Goal: Information Seeking & Learning: Check status

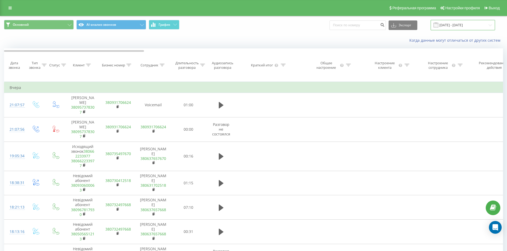
click at [472, 24] on input "[DATE] - [DATE]" at bounding box center [463, 25] width 64 height 10
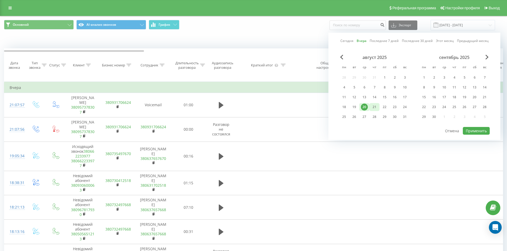
click at [376, 107] on div "21" at bounding box center [374, 107] width 7 height 7
click at [477, 131] on button "Применить" at bounding box center [476, 131] width 27 height 8
type input "[DATE] - [DATE]"
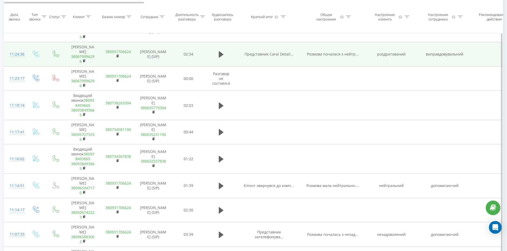
scroll to position [239, 0]
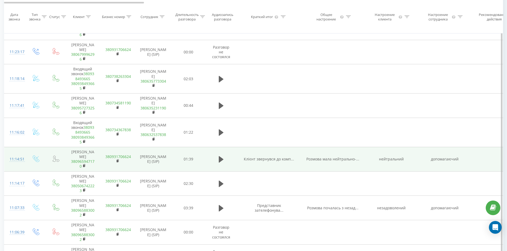
click at [280, 162] on span "Клієнт звернувся до комп..." at bounding box center [269, 159] width 50 height 5
click at [265, 172] on td "Клієнт звернувся до комп..." at bounding box center [269, 159] width 64 height 24
click at [267, 162] on span "Клієнт звернувся до комп..." at bounding box center [269, 159] width 50 height 5
click at [221, 163] on icon at bounding box center [221, 159] width 5 height 6
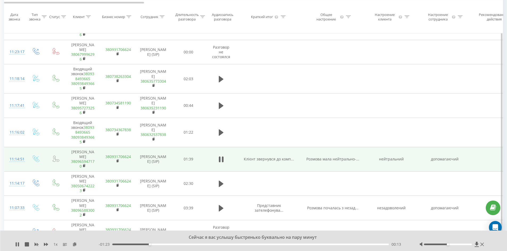
click at [279, 162] on span "Клієнт звернувся до комп..." at bounding box center [269, 159] width 50 height 5
click at [267, 162] on span "Клієнт звернувся до комп..." at bounding box center [269, 159] width 50 height 5
drag, startPoint x: 278, startPoint y: 167, endPoint x: 282, endPoint y: 167, distance: 4.3
click at [278, 162] on span "Клієнт звернувся до комп..." at bounding box center [269, 159] width 50 height 5
click at [324, 162] on span "Розмова мала нейтрально-..." at bounding box center [332, 159] width 53 height 5
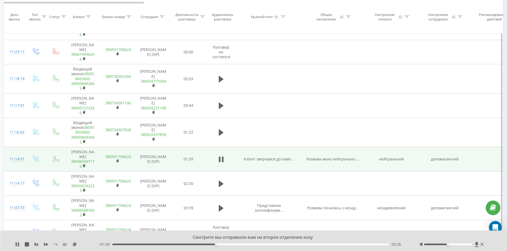
click at [395, 169] on td "нейтральний" at bounding box center [391, 159] width 53 height 24
click at [438, 169] on td "допомагаючий" at bounding box center [444, 159] width 53 height 24
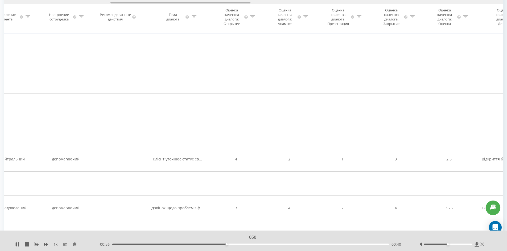
scroll to position [0, 0]
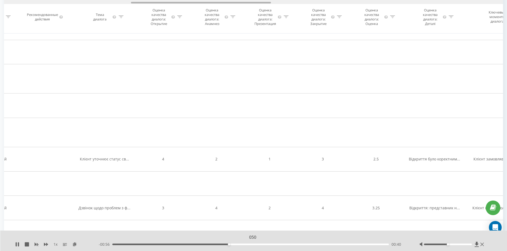
drag, startPoint x: 125, startPoint y: 2, endPoint x: 244, endPoint y: 24, distance: 121.5
click at [249, 20] on div "Дата звонка Тип звонка Статус Клиент Бизнес номер Сотрудник Длительность разгов…" at bounding box center [253, 16] width 499 height 33
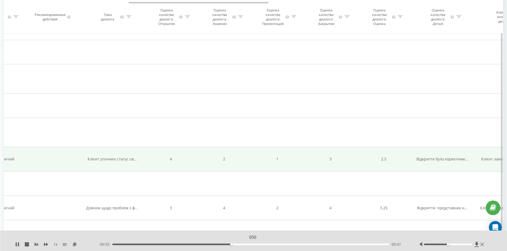
click at [110, 163] on td "Клієнт уточнює статус св..." at bounding box center [112, 159] width 64 height 24
click at [110, 172] on td "Клієнт уточнює статус св..." at bounding box center [112, 159] width 64 height 24
click at [114, 162] on span "Клієнт уточнює статус св..." at bounding box center [112, 159] width 49 height 5
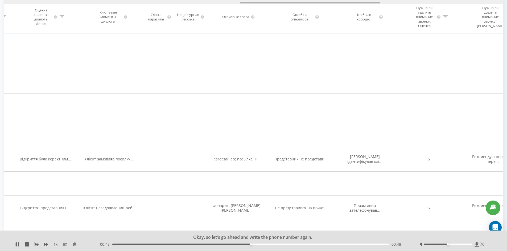
scroll to position [0, 804]
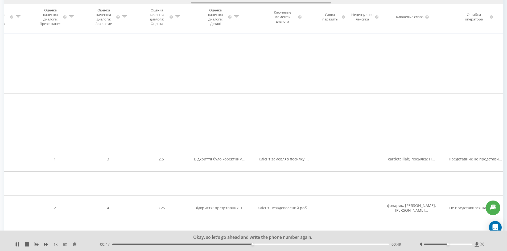
drag, startPoint x: 243, startPoint y: 2, endPoint x: 305, endPoint y: 3, distance: 62.5
click at [305, 3] on div at bounding box center [253, 2] width 499 height 4
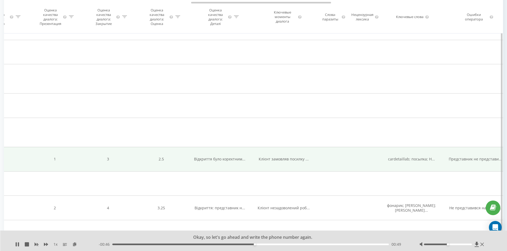
click at [234, 162] on span "Відкриття було коректним..." at bounding box center [219, 159] width 51 height 5
click at [276, 162] on span "Клієнт замовляв посилку ..." at bounding box center [284, 159] width 50 height 5
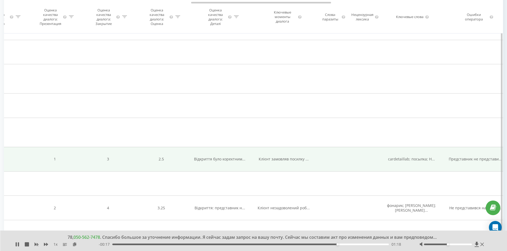
click at [400, 162] on span "cardetaillab; посылка; Н..." at bounding box center [411, 159] width 47 height 5
click at [451, 162] on span "Представник не представи..." at bounding box center [475, 159] width 53 height 5
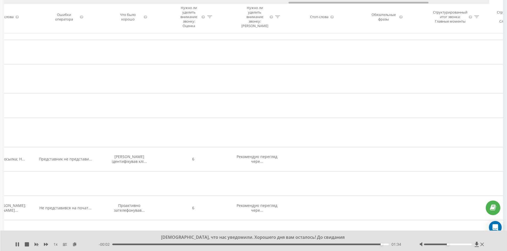
drag, startPoint x: 227, startPoint y: 3, endPoint x: 343, endPoint y: 10, distance: 115.4
click at [343, 10] on div "Дата звонка Тип звонка Статус Клиент Бизнес номер Сотрудник Длительность разгов…" at bounding box center [253, 16] width 499 height 33
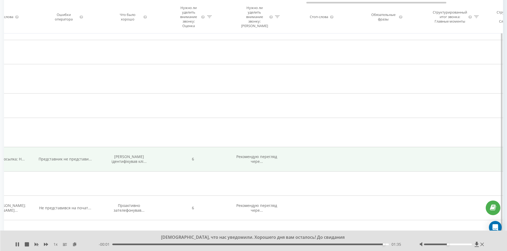
click at [258, 164] on span "Рекомендую перегляд чере..." at bounding box center [256, 159] width 41 height 10
drag, startPoint x: 337, startPoint y: 163, endPoint x: 280, endPoint y: 159, distance: 57.1
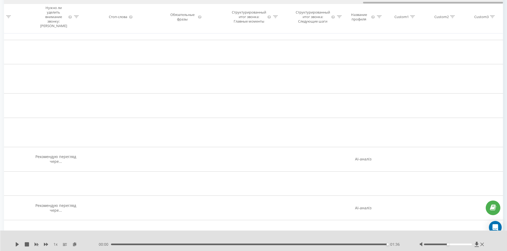
drag, startPoint x: 350, startPoint y: 2, endPoint x: 399, endPoint y: 1, distance: 48.7
click at [399, 1] on div at bounding box center [253, 2] width 499 height 4
drag, startPoint x: 399, startPoint y: 1, endPoint x: 243, endPoint y: 2, distance: 155.4
click at [243, 2] on div at bounding box center [253, 2] width 499 height 4
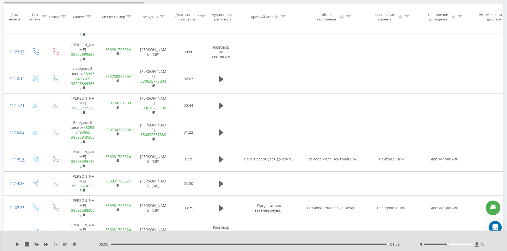
drag, startPoint x: 267, startPoint y: 4, endPoint x: 25, endPoint y: -2, distance: 242.5
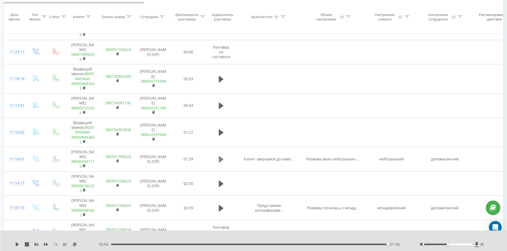
click at [220, 163] on icon at bounding box center [221, 159] width 5 height 6
click at [222, 163] on icon at bounding box center [221, 159] width 5 height 7
click at [216, 170] on td at bounding box center [221, 159] width 32 height 24
click at [220, 163] on icon at bounding box center [221, 159] width 5 height 6
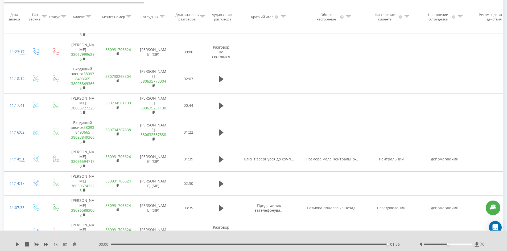
click at [114, 246] on div "00:00 01:36 01:36" at bounding box center [252, 244] width 307 height 5
click at [114, 244] on div "00:00 01:36 01:36" at bounding box center [252, 244] width 307 height 5
click at [112, 245] on div "01:36" at bounding box center [249, 245] width 277 height 2
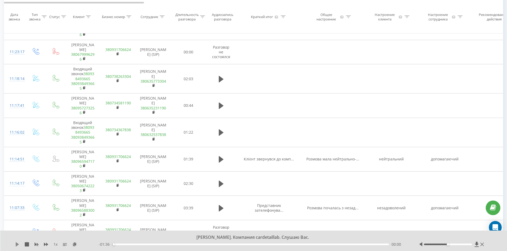
click at [18, 246] on icon at bounding box center [17, 245] width 4 height 4
click at [222, 163] on icon at bounding box center [223, 160] width 2 height 6
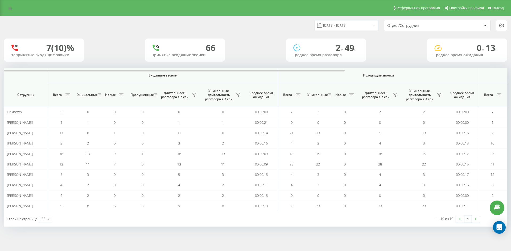
click at [125, 43] on div "7 (10)% Непринятые входящие звонки 66 Принятые входящие звонки 2 м 49 c Среднее…" at bounding box center [255, 50] width 503 height 23
click at [362, 27] on input "[DATE] - [DATE]" at bounding box center [346, 25] width 64 height 10
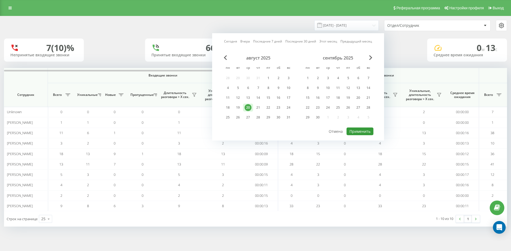
click at [361, 130] on button "Применить" at bounding box center [359, 132] width 27 height 8
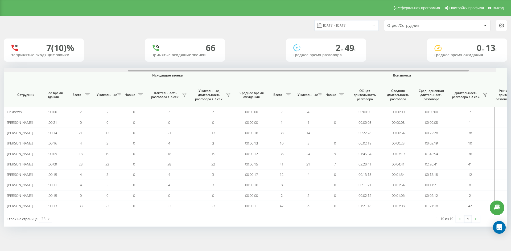
scroll to position [0, 239]
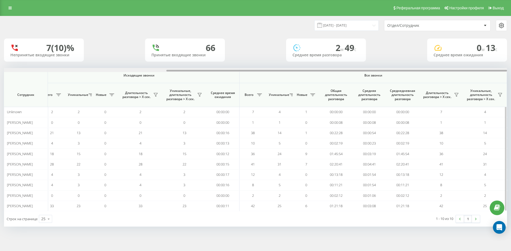
drag, startPoint x: 287, startPoint y: 70, endPoint x: 506, endPoint y: 71, distance: 219.0
click at [506, 71] on div at bounding box center [336, 71] width 341 height 2
